Goal: Complete application form

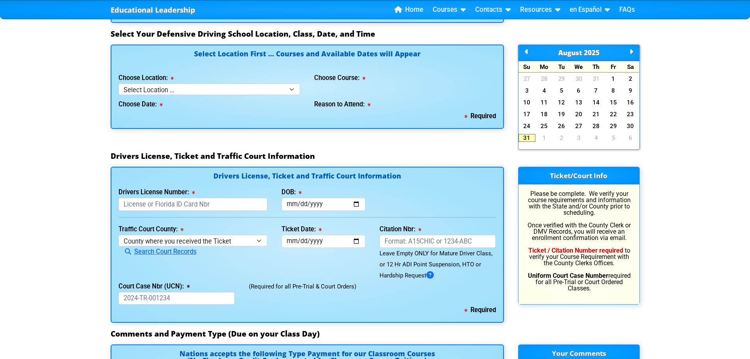
scroll to position [707, 0]
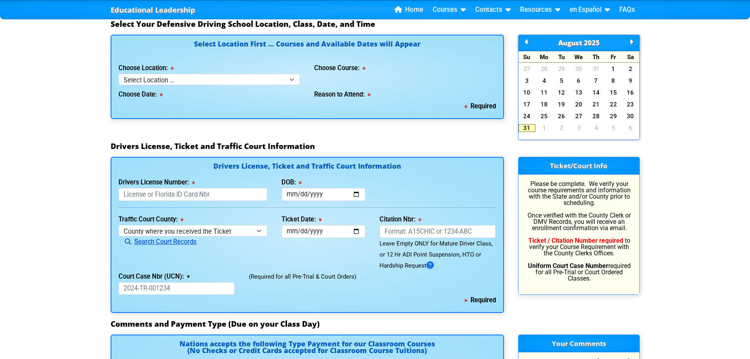
click at [187, 242] on link "Search Court Records" at bounding box center [157, 241] width 78 height 7
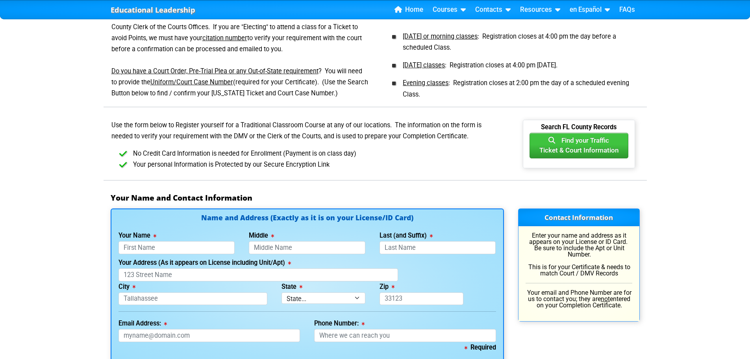
scroll to position [354, 0]
click at [187, 242] on input "Your Name" at bounding box center [176, 247] width 116 height 13
type input "[PERSON_NAME]"
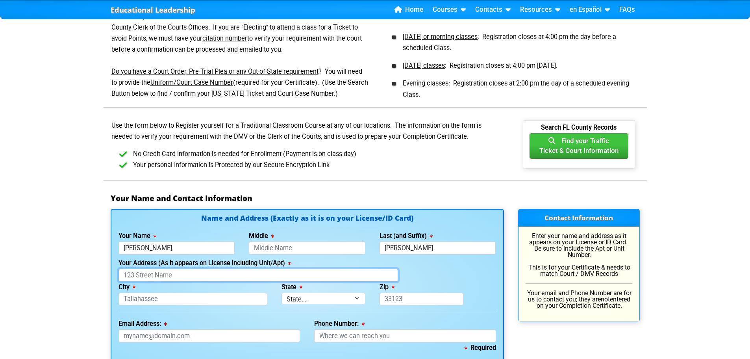
type input "[STREET_ADDRESS][PERSON_NAME]"
type input "Alpharetta"
select select "{"fullName":"[US_STATE]","abbreviation":"GA","uniqueId":"e14780e0-46a4-4648-90b…"
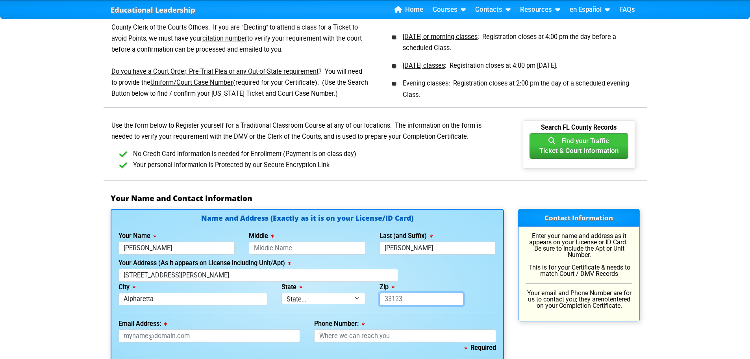
type input "30022"
type input "[EMAIL_ADDRESS][DOMAIN_NAME]"
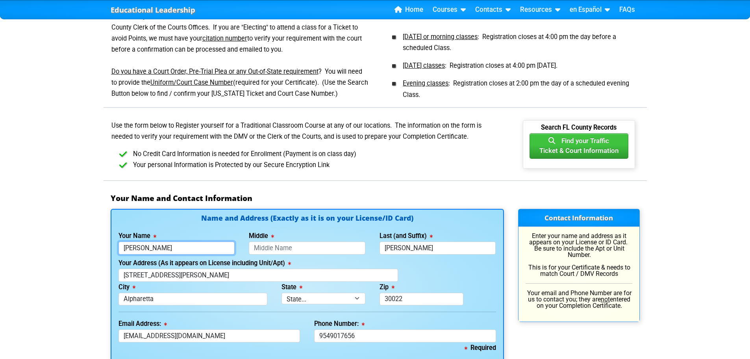
type input "[PHONE_NUMBER]"
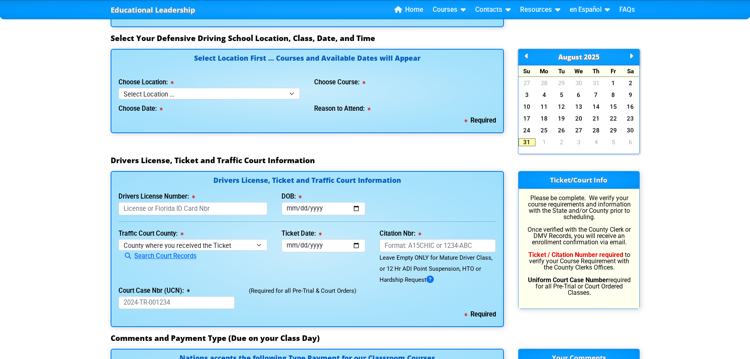
scroll to position [700, 0]
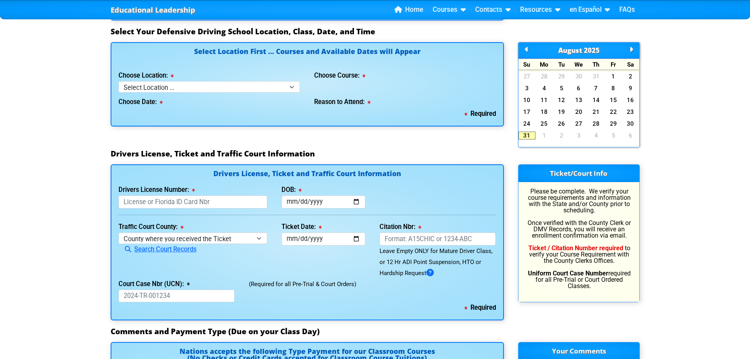
click at [183, 227] on icon at bounding box center [180, 227] width 6 height 0
click at [183, 232] on select "County where you received the Ticket Out of State Out of State - [US_STATE] Out…" at bounding box center [192, 237] width 149 height 11
click at [261, 237] on select "County where you received the Ticket Out of State Out of State - [US_STATE] Out…" at bounding box center [192, 237] width 149 height 11
click at [87, 240] on div "Educational Leadership Home Courses Certified Defensive Driving Courses 4-Hour …" at bounding box center [375, 18] width 750 height 1437
